Goal: Find specific page/section

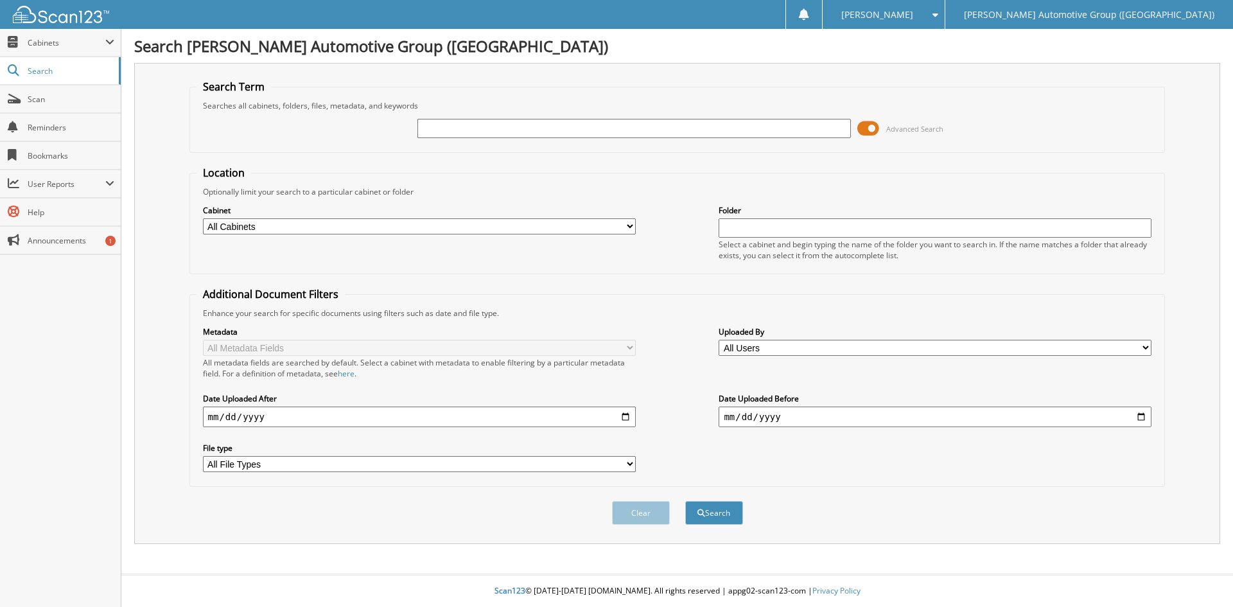
click at [426, 130] on input "text" at bounding box center [633, 128] width 433 height 19
type input "RZ115693"
click at [720, 514] on button "Search" at bounding box center [714, 513] width 58 height 24
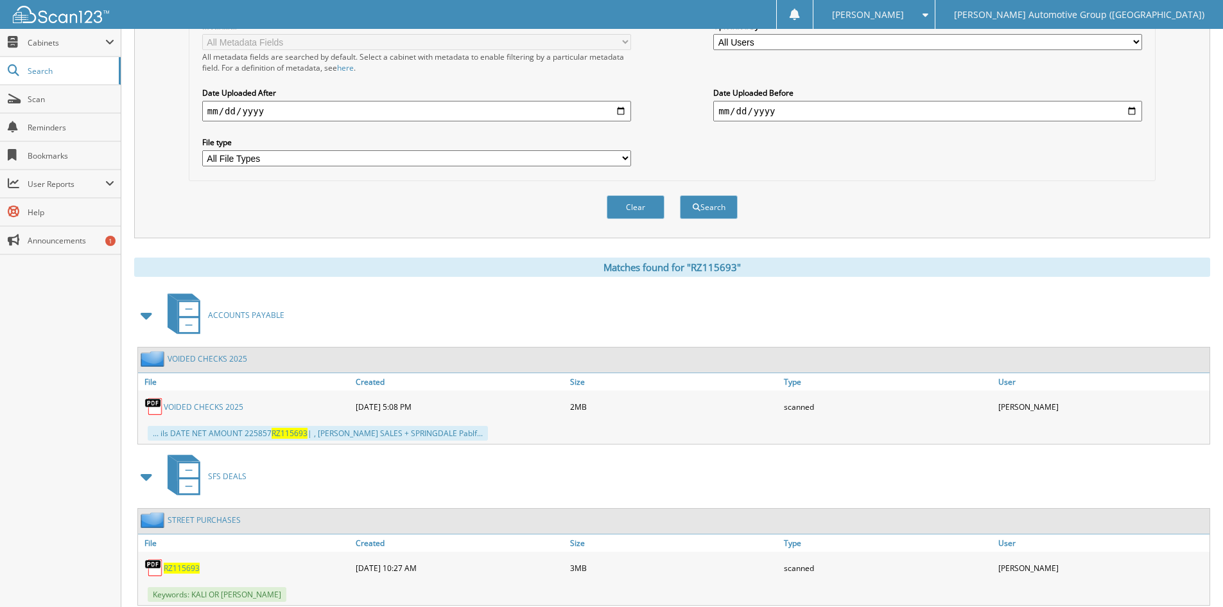
scroll to position [344, 0]
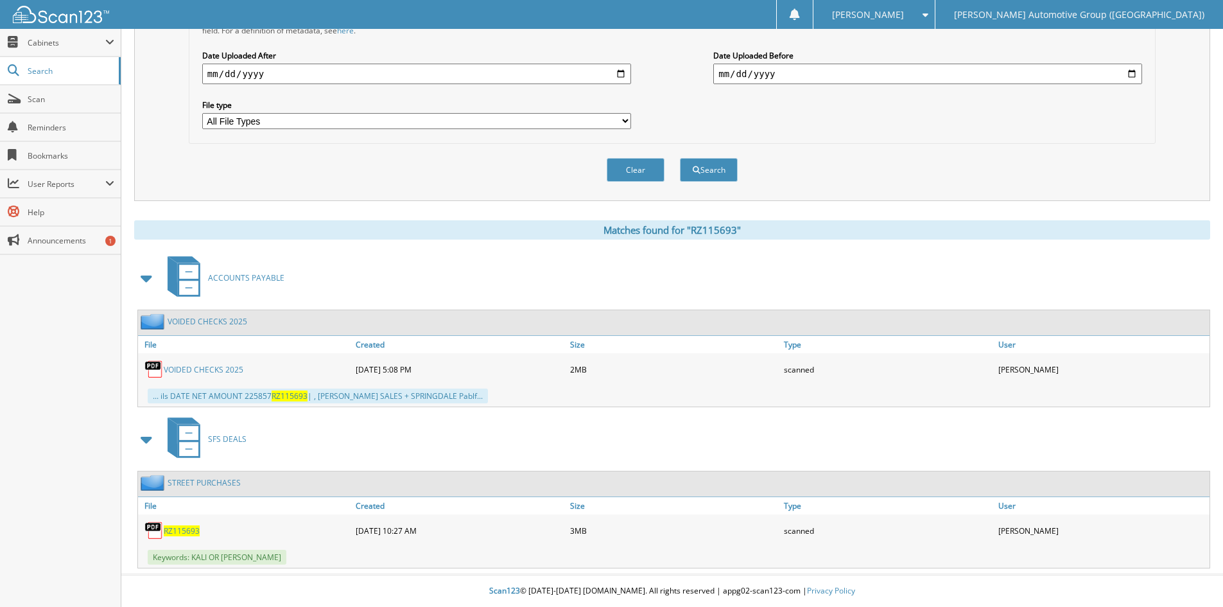
click at [183, 528] on span "RZ115693" at bounding box center [182, 530] width 36 height 11
